Goal: Information Seeking & Learning: Find contact information

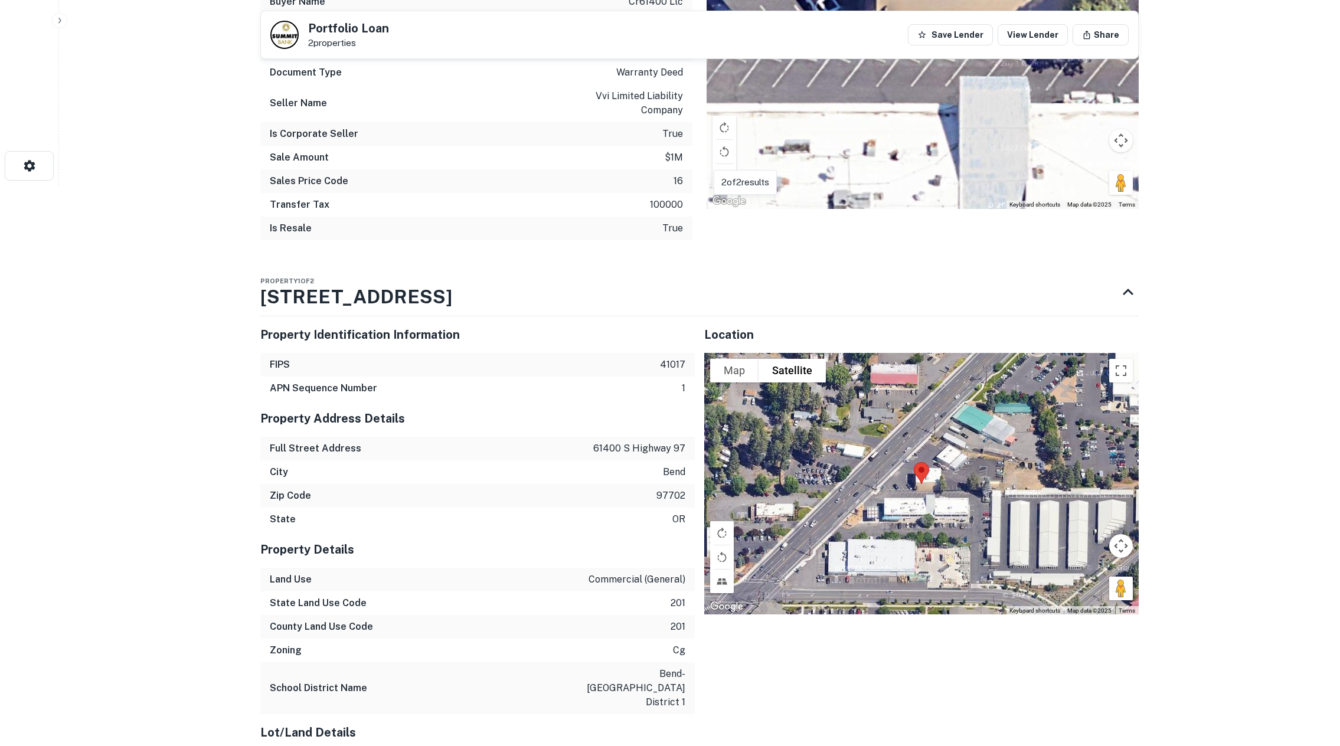
scroll to position [602, 0]
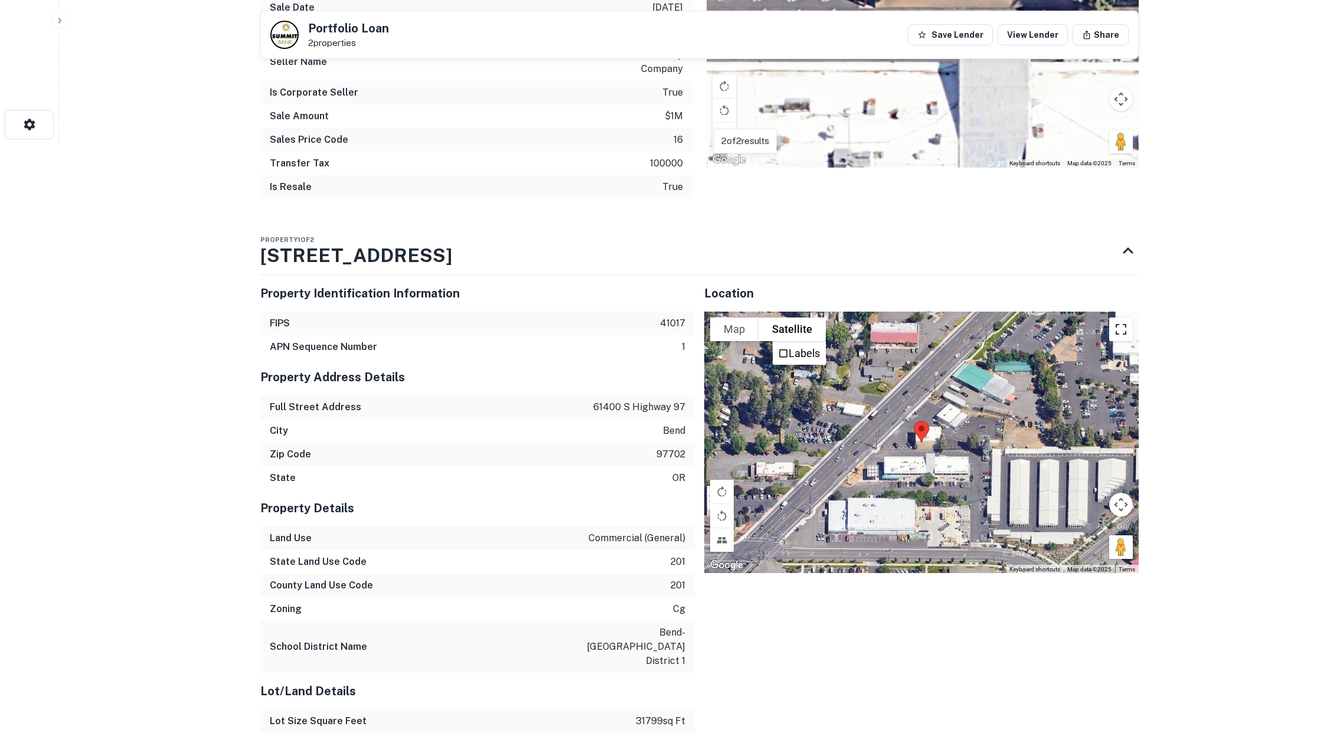
click at [1122, 326] on button "Toggle fullscreen view" at bounding box center [1121, 329] width 24 height 24
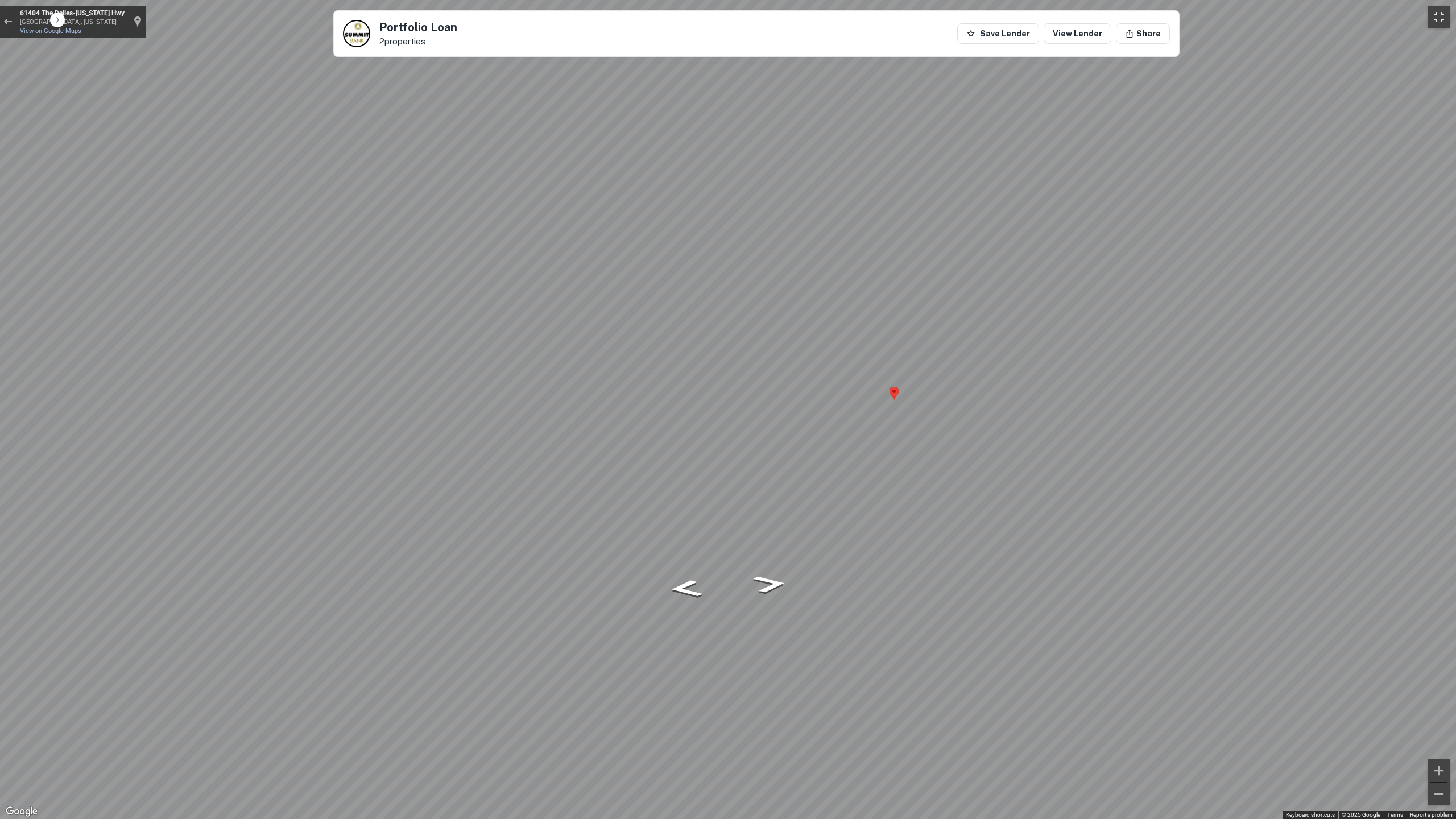
click at [1290, 13] on button "Toggle fullscreen view" at bounding box center [1439, 17] width 23 height 23
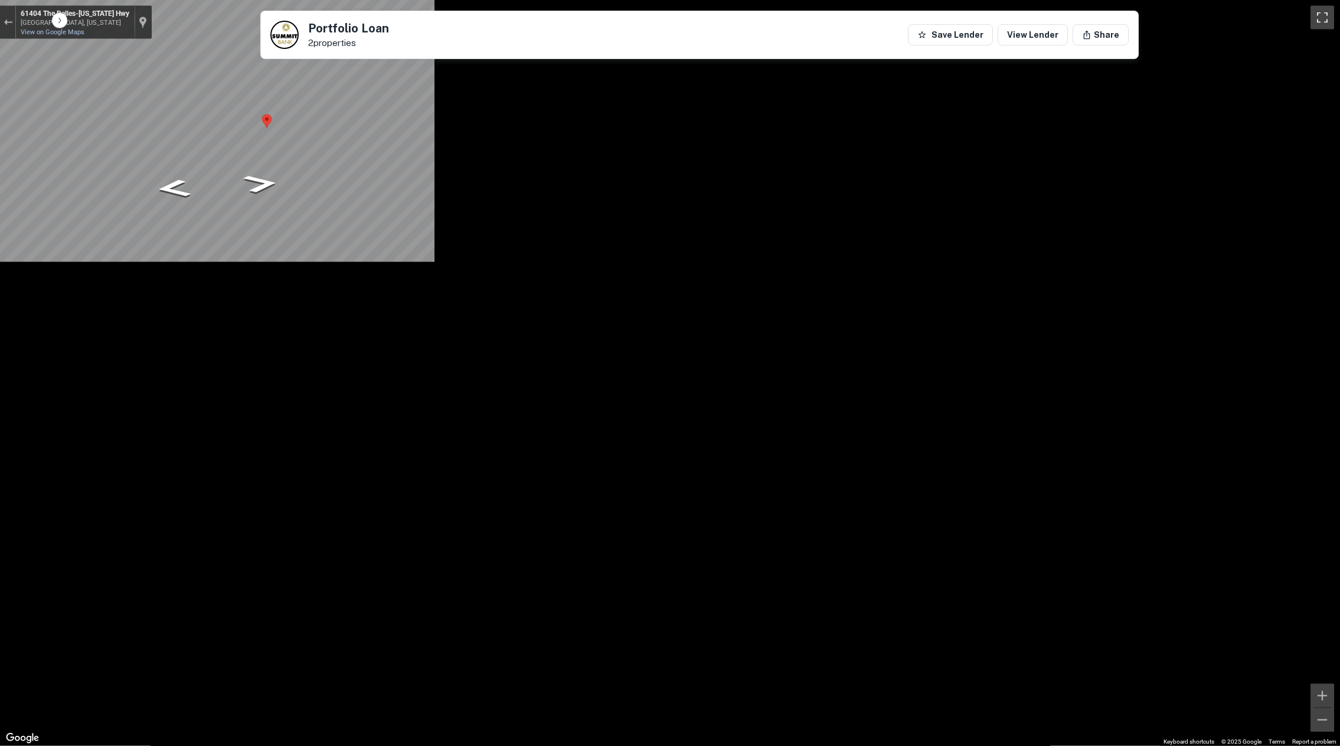
scroll to position [60, 0]
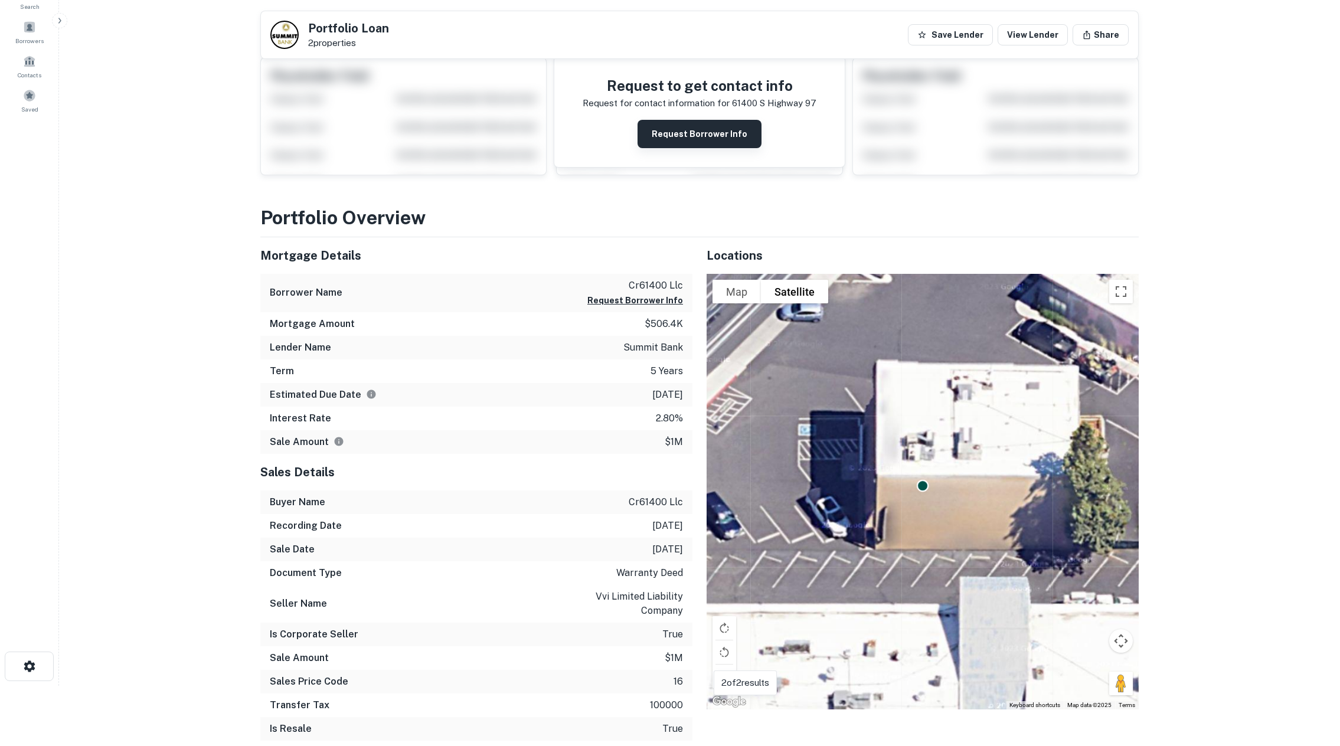
click at [718, 133] on button "Request Borrower Info" at bounding box center [699, 134] width 124 height 28
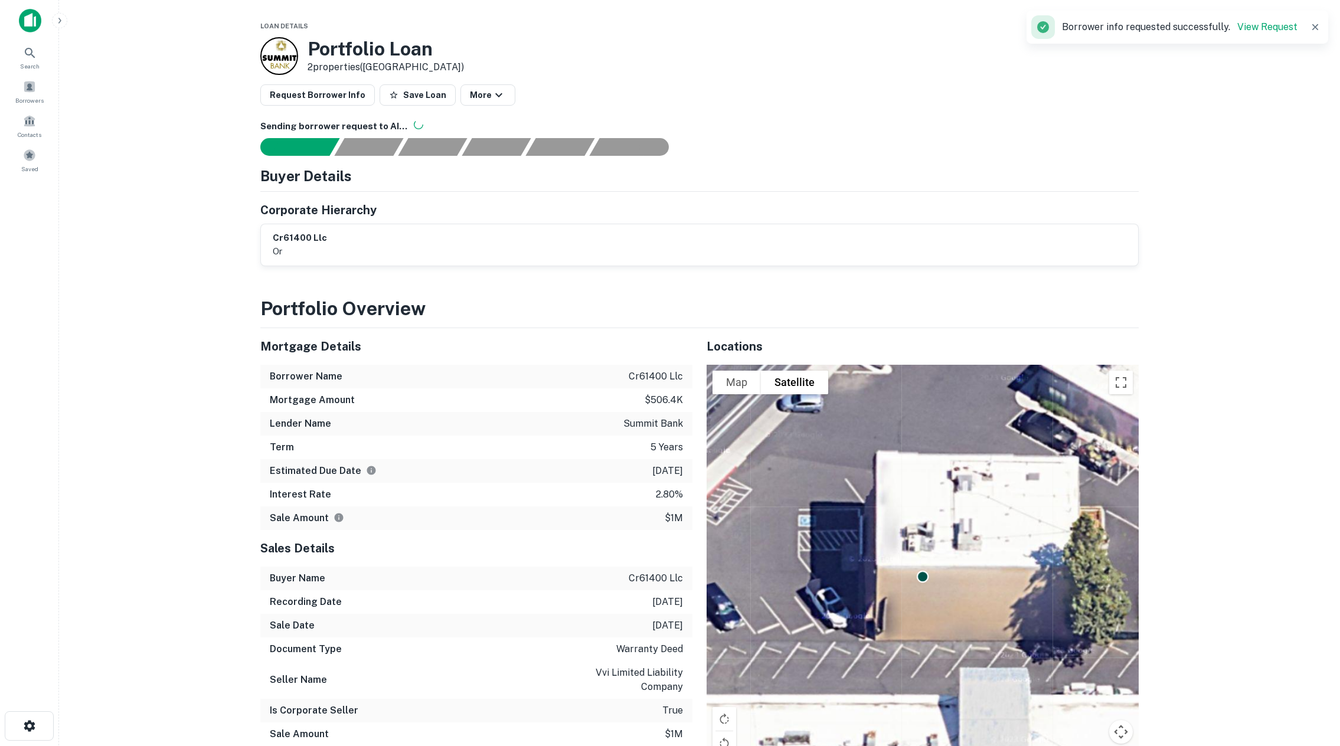
scroll to position [0, 0]
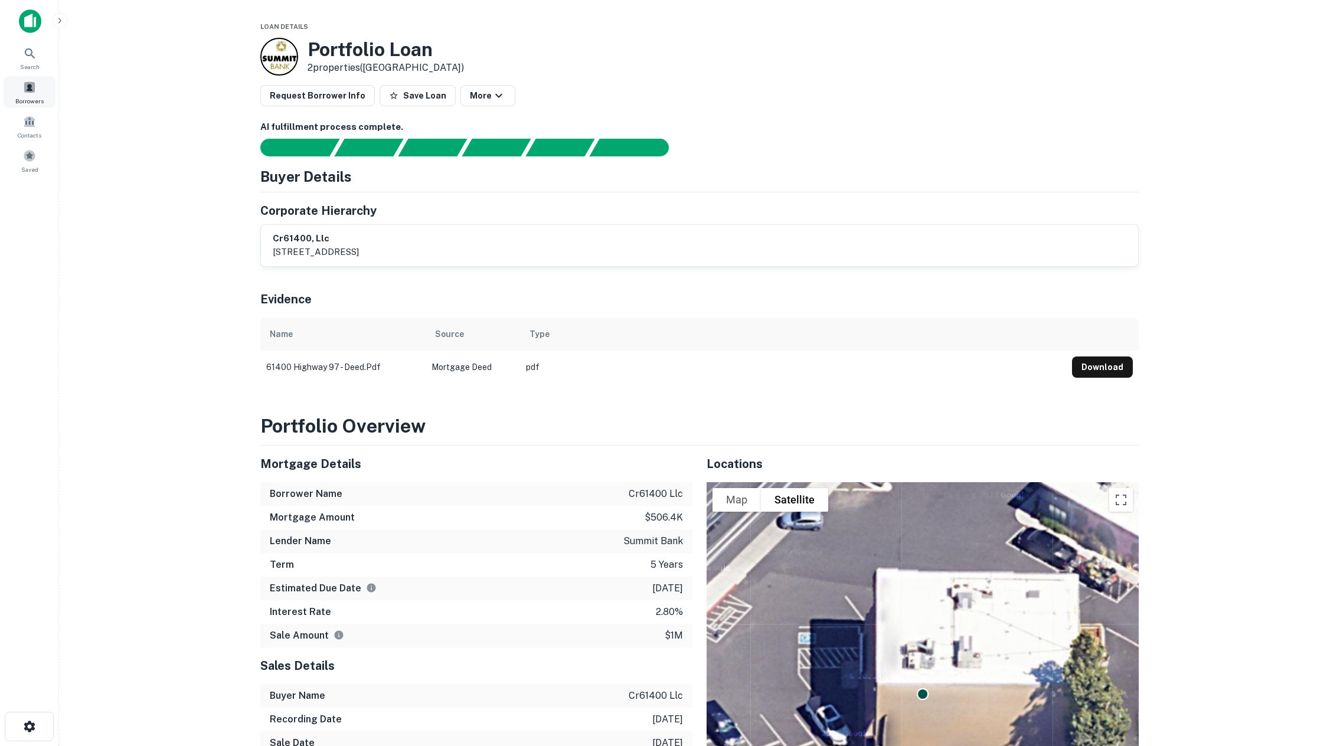
click at [32, 92] on span at bounding box center [29, 87] width 13 height 13
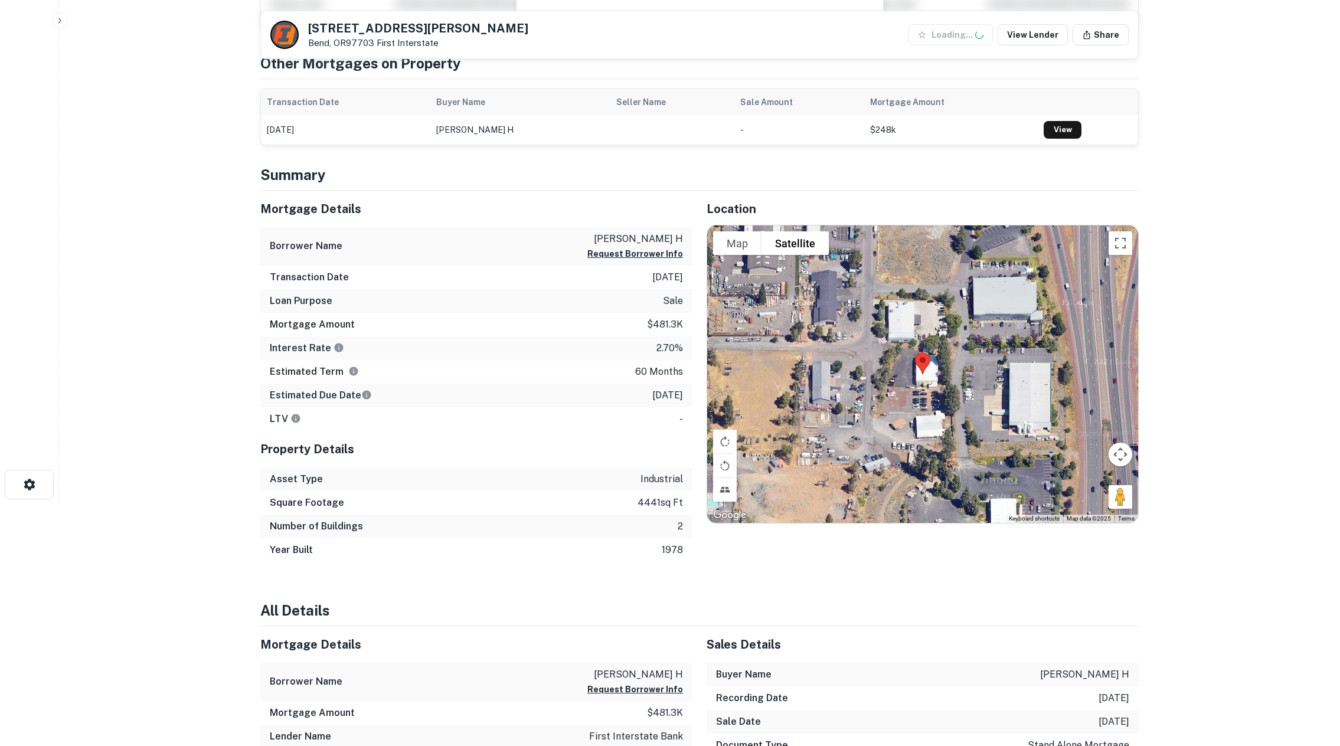
scroll to position [301, 0]
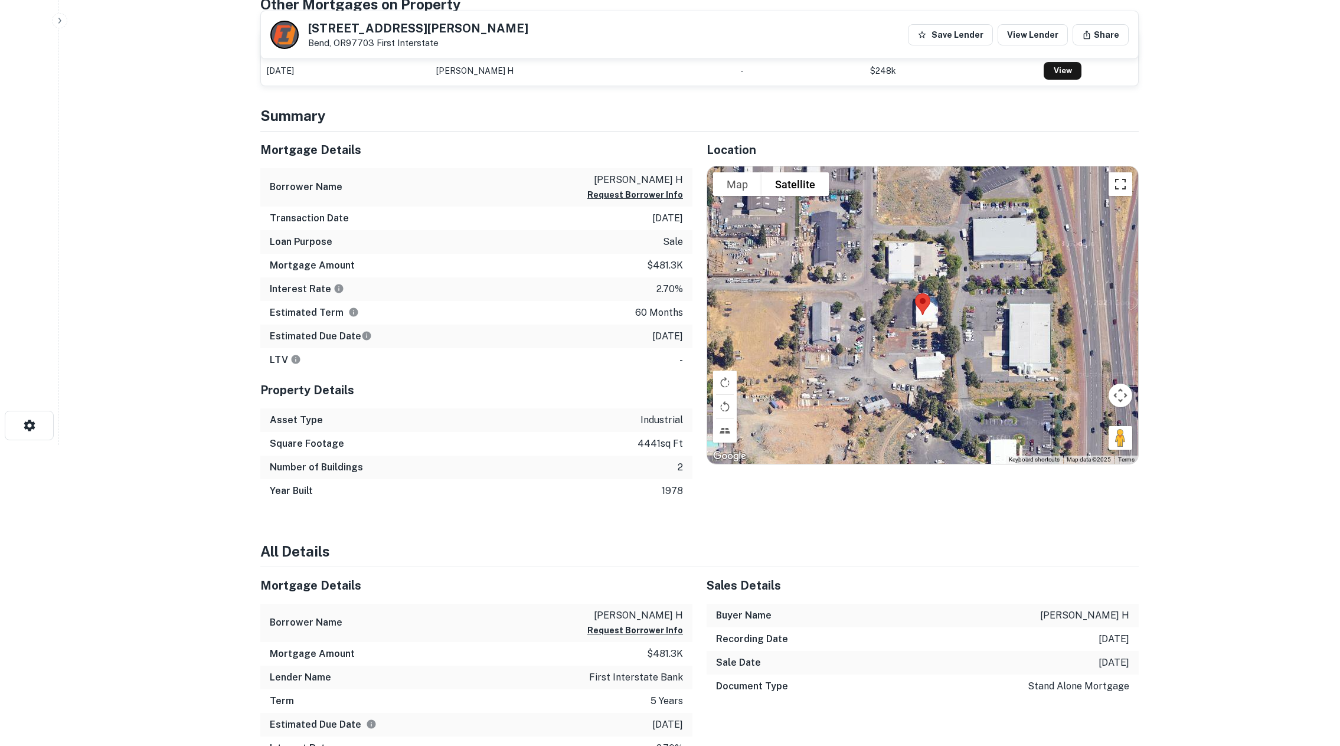
click at [1124, 186] on button "Toggle fullscreen view" at bounding box center [1120, 184] width 24 height 24
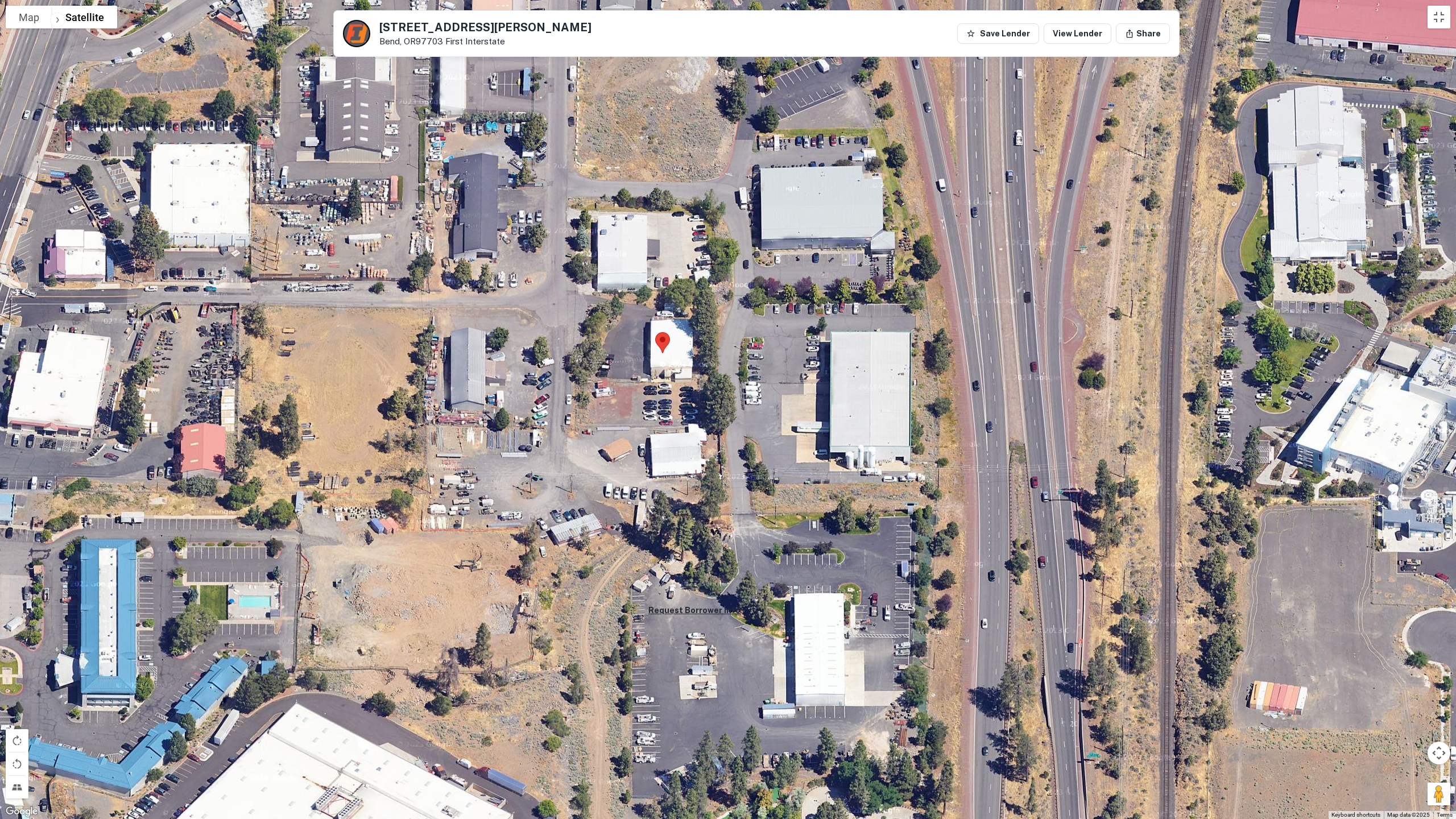
drag, startPoint x: 608, startPoint y: 262, endPoint x: 687, endPoint y: 400, distance: 159.0
click at [687, 400] on div at bounding box center [728, 410] width 1456 height 819
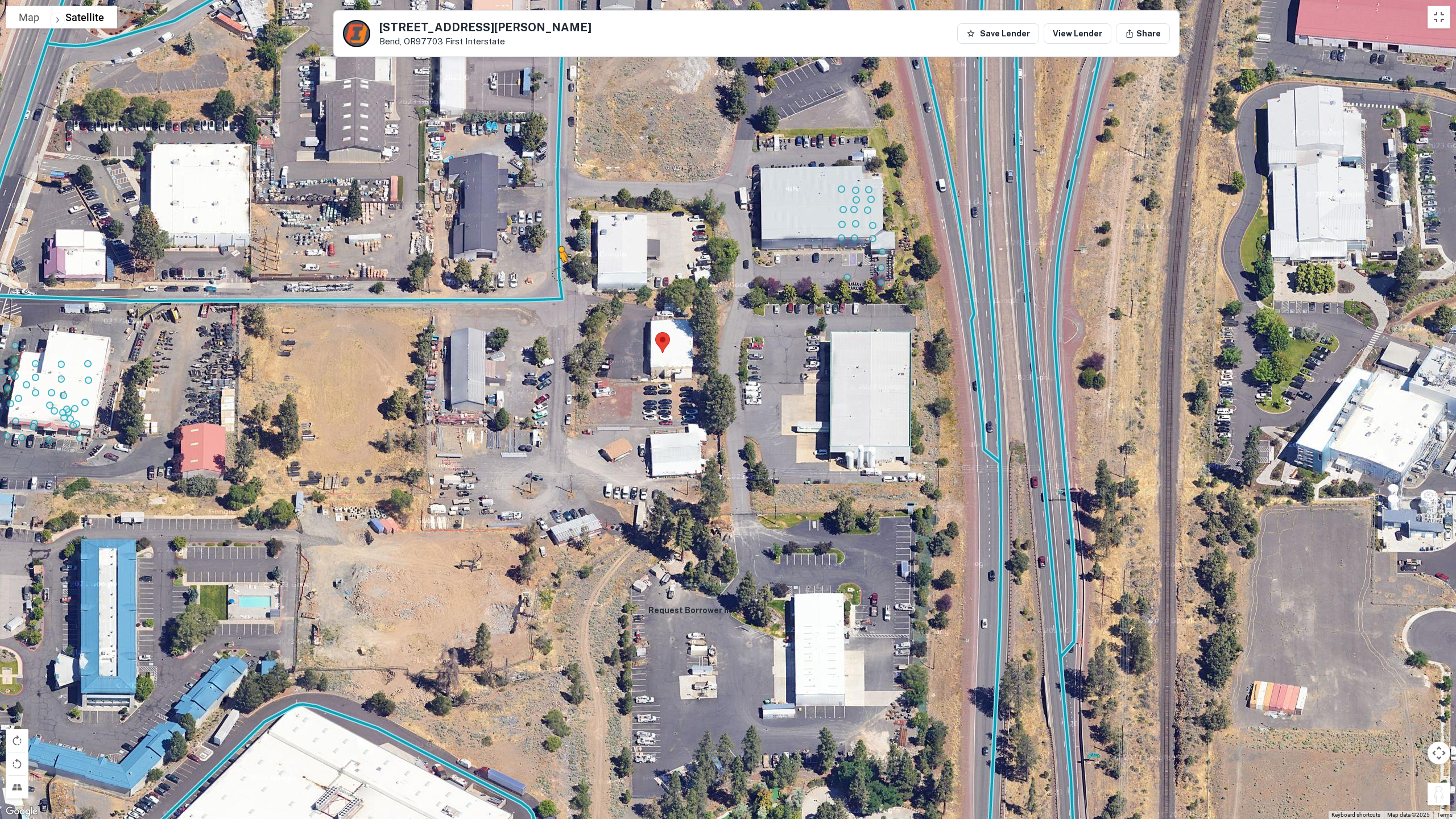
drag, startPoint x: 1440, startPoint y: 793, endPoint x: 559, endPoint y: 273, distance: 1023.0
click at [559, 273] on div "To activate drag with keyboard, press Alt + Enter. Once in keyboard drag state,…" at bounding box center [728, 410] width 1456 height 819
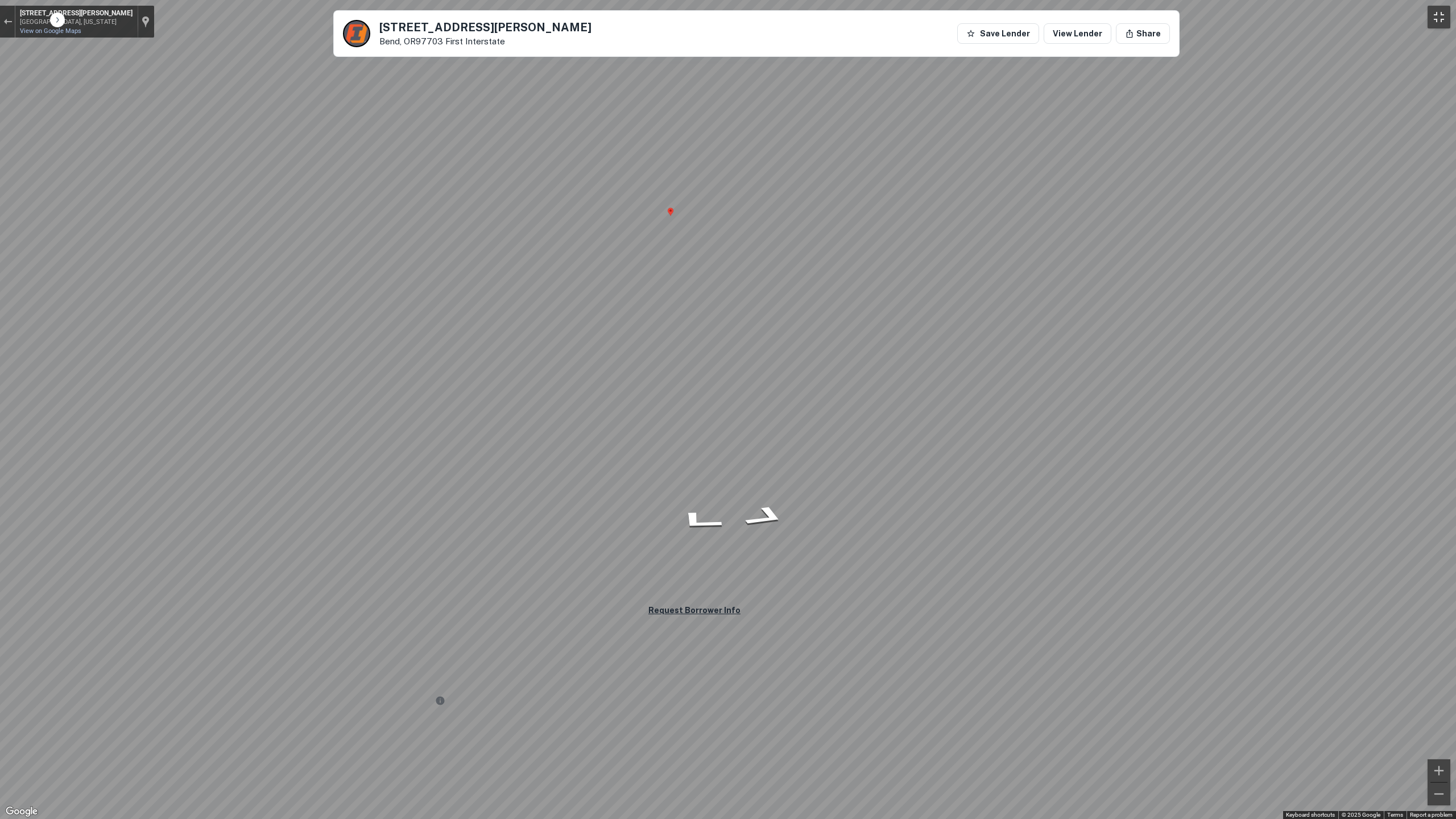
click at [1290, 15] on button "Toggle fullscreen view" at bounding box center [1439, 17] width 23 height 23
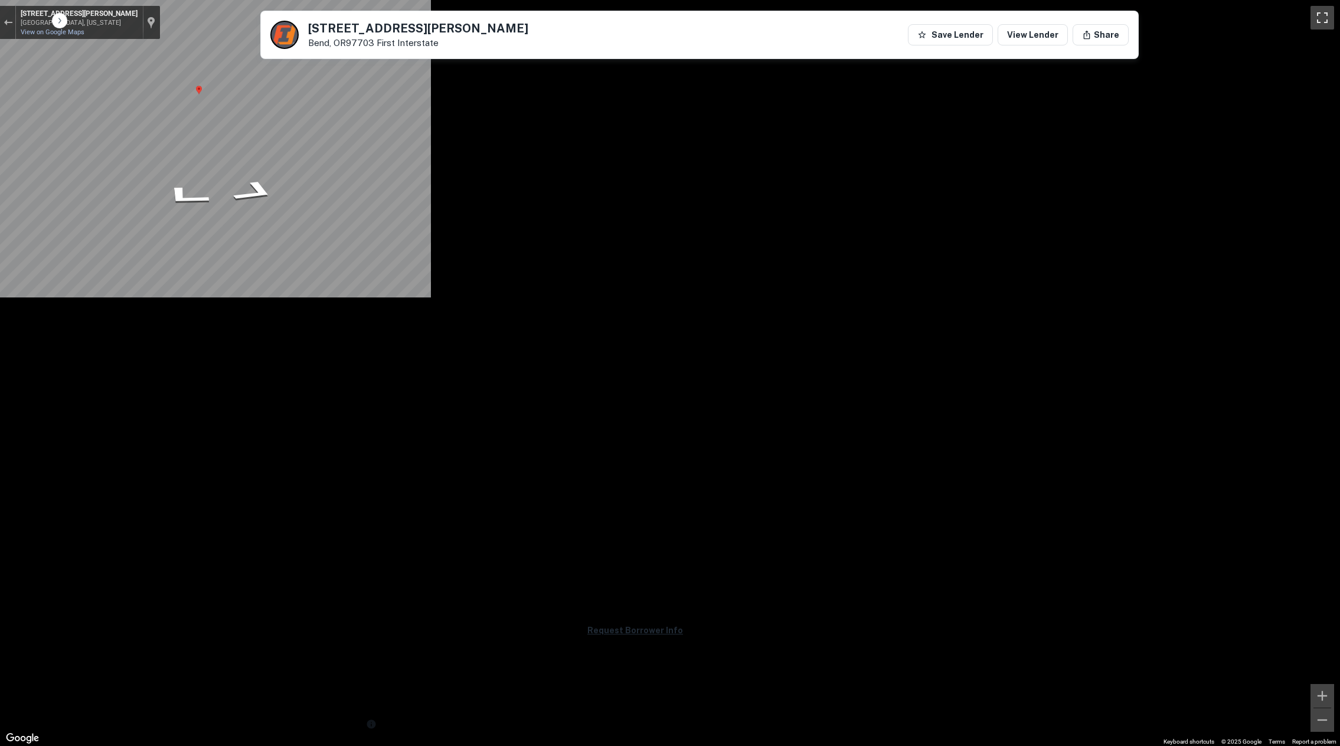
scroll to position [0, 0]
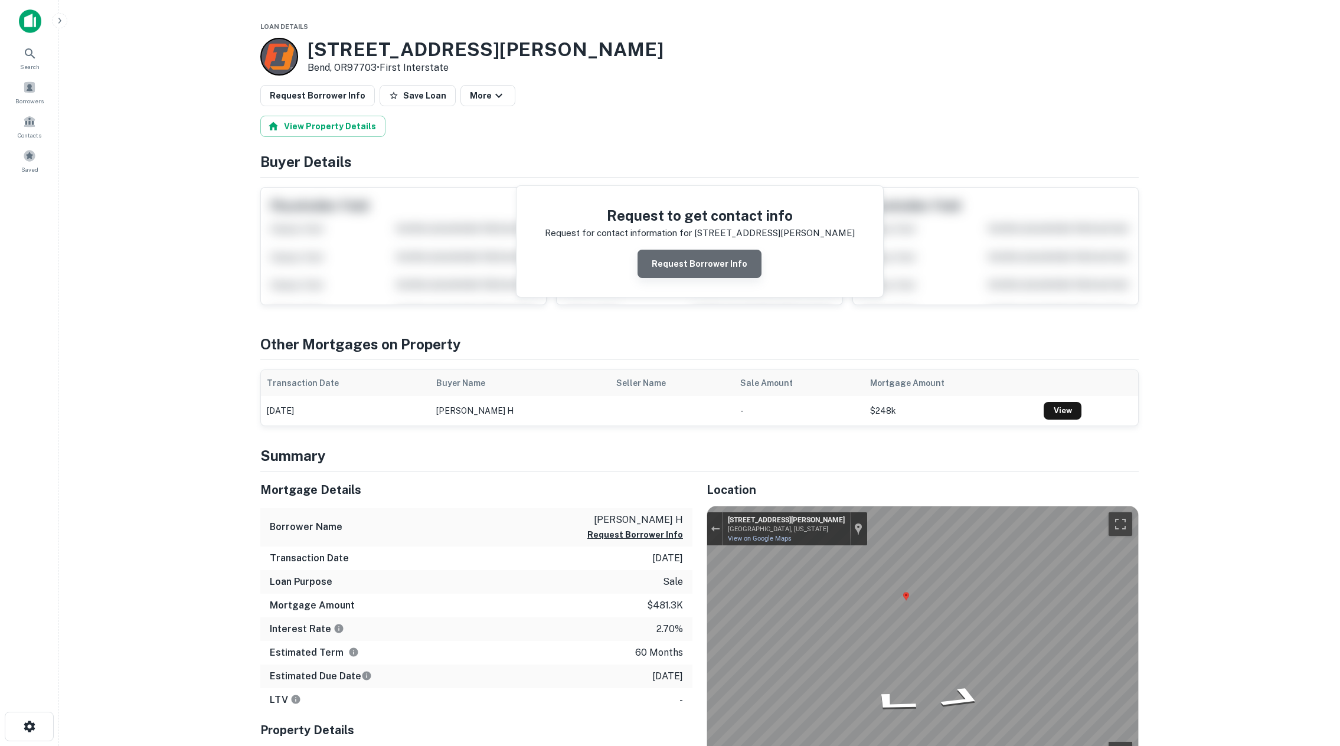
click at [734, 260] on button "Request Borrower Info" at bounding box center [699, 264] width 124 height 28
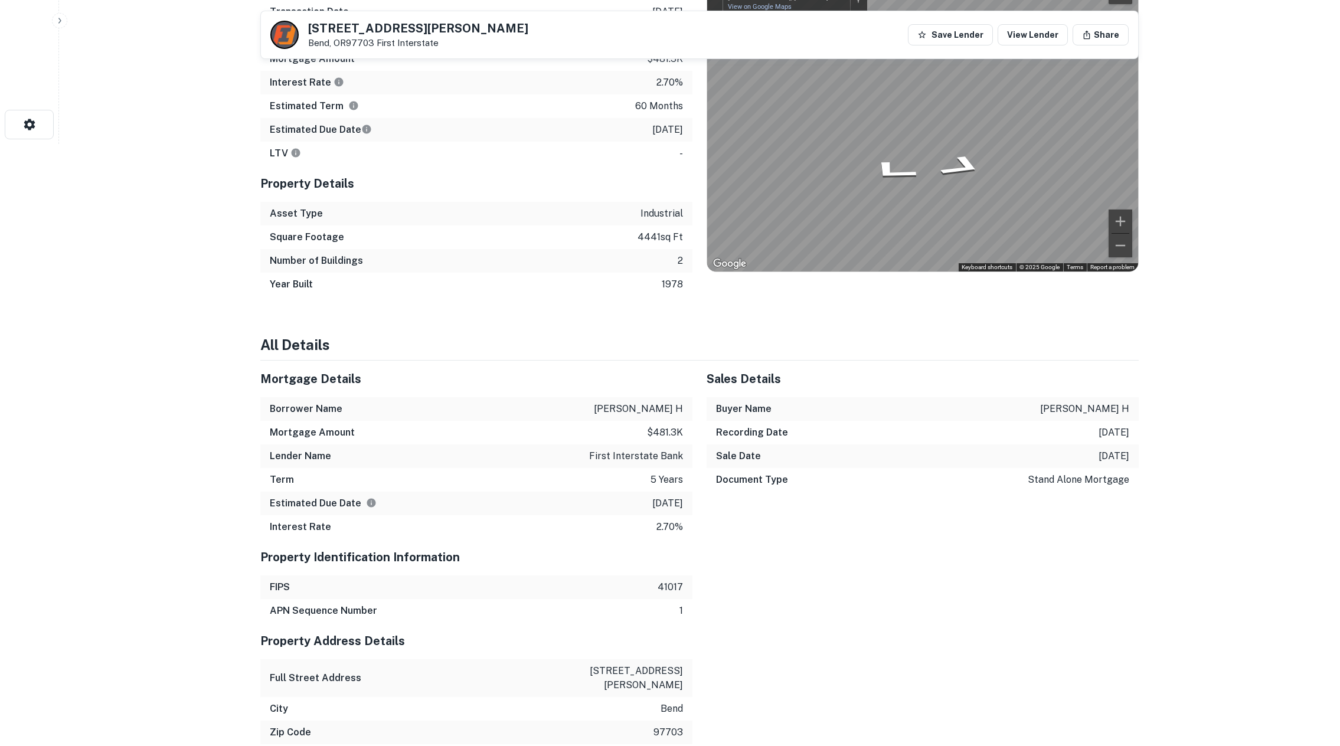
scroll to position [361, 0]
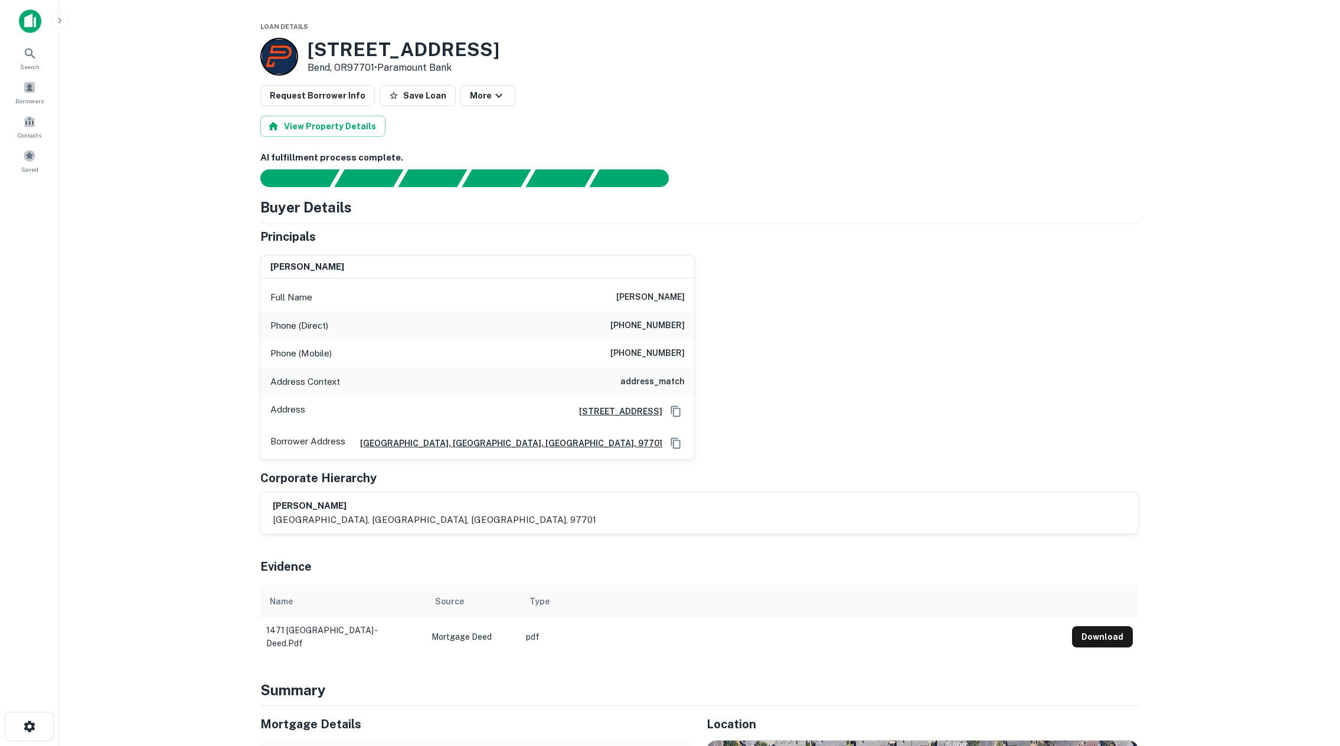
click at [620, 353] on h6 "(925) 980-4318" at bounding box center [647, 353] width 74 height 14
drag, startPoint x: 622, startPoint y: 353, endPoint x: 684, endPoint y: 351, distance: 62.0
click at [684, 351] on h6 "(925) 980-4318" at bounding box center [647, 353] width 74 height 14
copy h6 "(925) 980-4318"
click at [752, 333] on div "alan j huntting Full Name alan j huntting Phone (Direct) (925) 447-1557 Phone (…" at bounding box center [695, 352] width 888 height 215
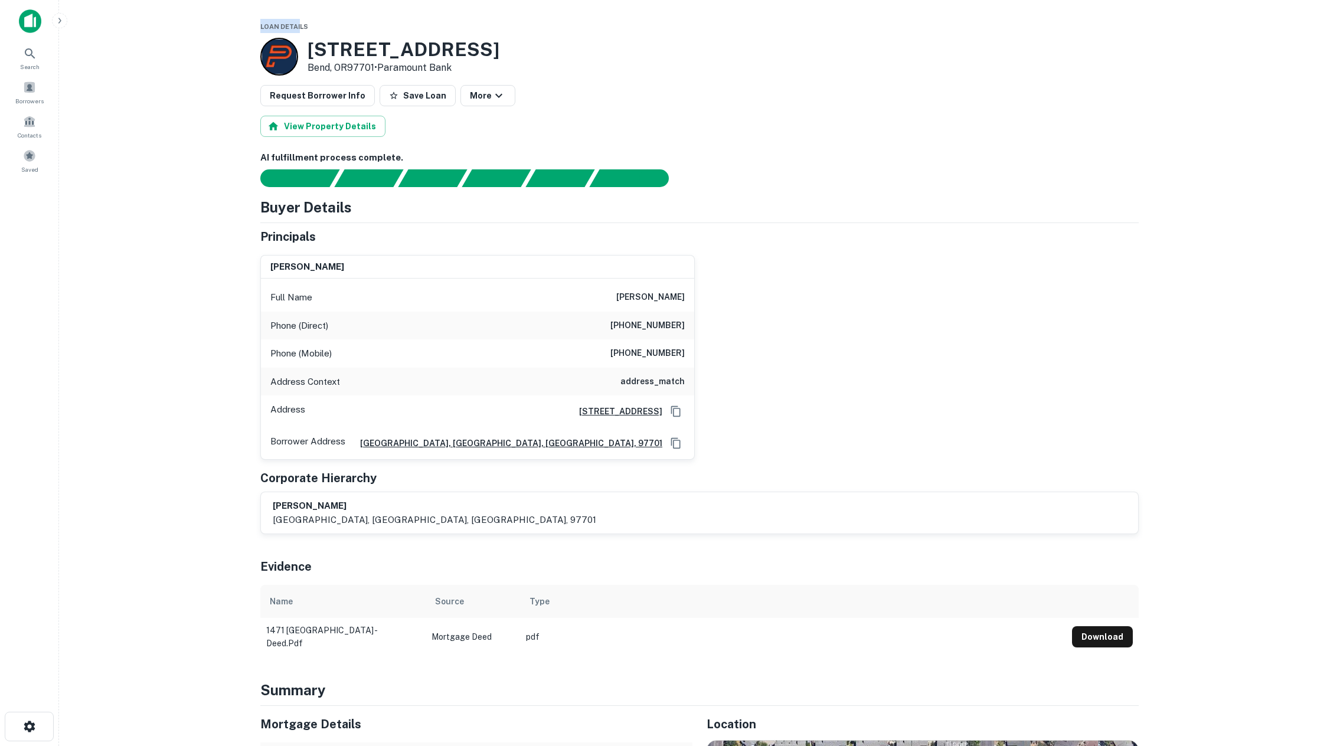
drag, startPoint x: 299, startPoint y: 26, endPoint x: 262, endPoint y: 29, distance: 36.7
click at [262, 29] on span "Loan Details" at bounding box center [284, 26] width 48 height 7
click at [854, 346] on div "alan j huntting Full Name alan j huntting Phone (Direct) (925) 447-1557 Phone (…" at bounding box center [695, 352] width 888 height 215
click at [39, 162] on div "Saved" at bounding box center [30, 161] width 52 height 32
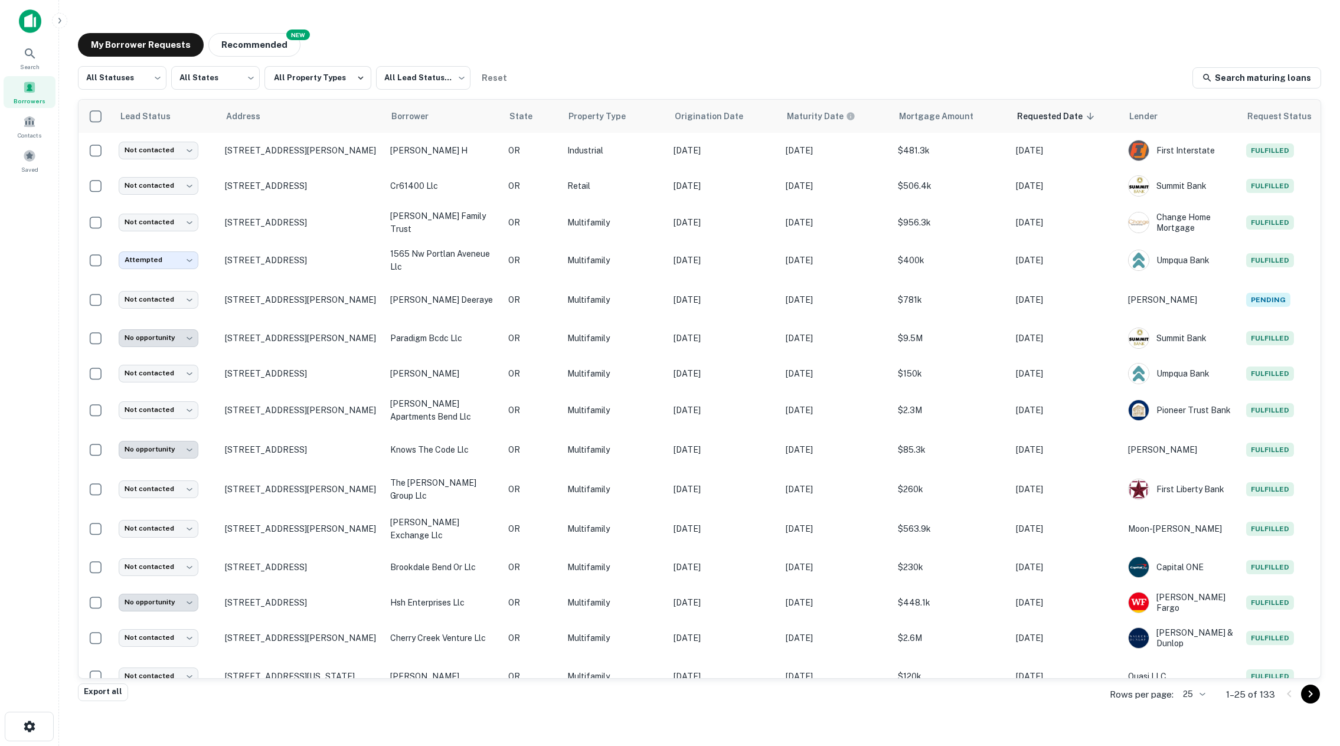
click at [1196, 694] on body "Search Borrowers Contacts Saved My Borrower Requests NEW Recommended All Status…" at bounding box center [670, 373] width 1340 height 746
click at [1200, 722] on li "1000" at bounding box center [1194, 721] width 40 height 21
click at [248, 114] on span "Address" at bounding box center [268, 116] width 50 height 14
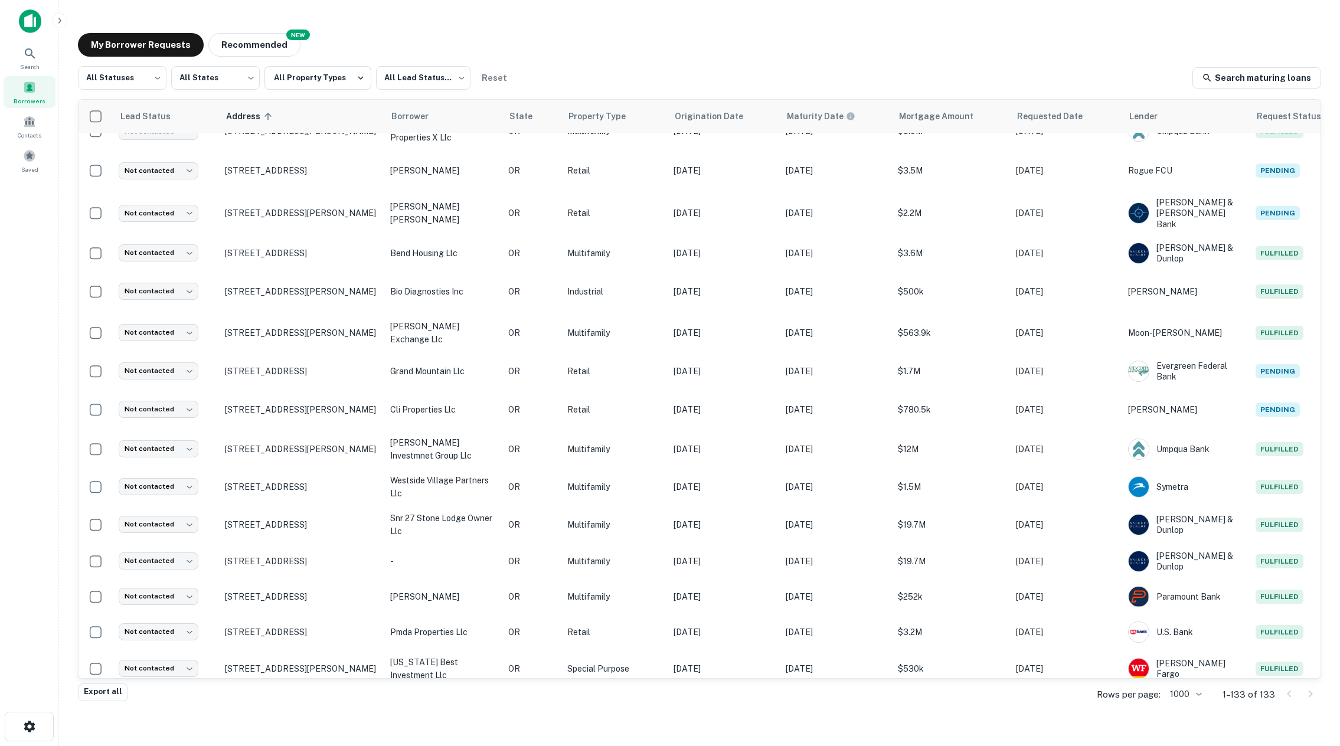
scroll to position [875, 0]
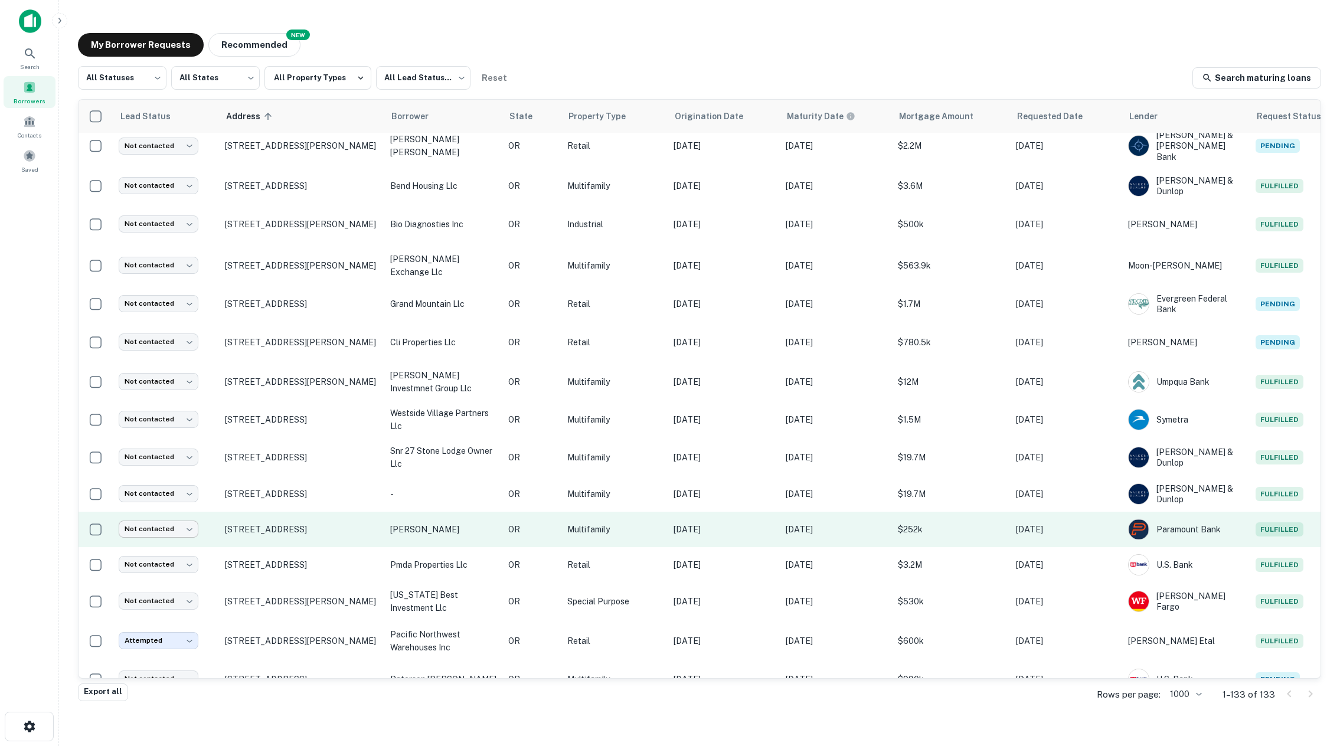
click at [192, 522] on body "Search Borrowers Contacts Saved My Borrower Requests NEW Recommended All Status…" at bounding box center [670, 373] width 1340 height 746
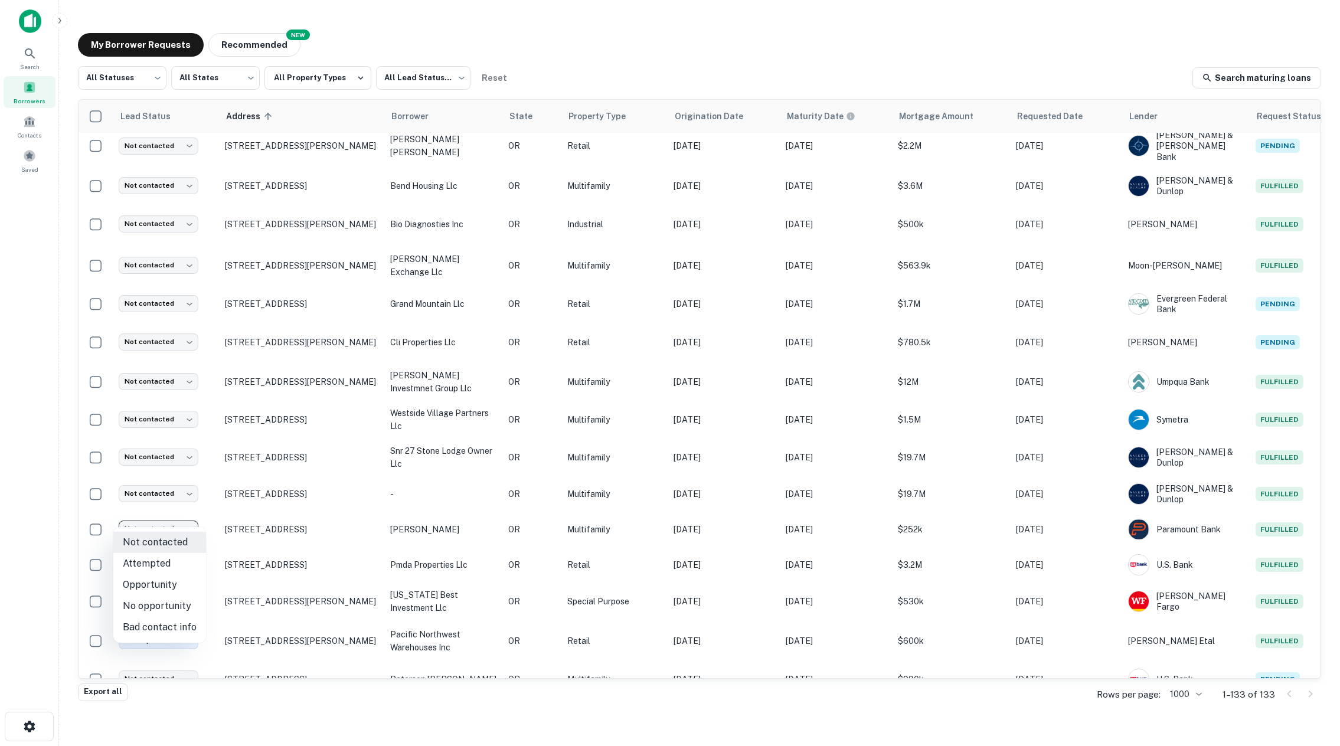
click at [192, 515] on div at bounding box center [670, 373] width 1340 height 746
